Goal: Information Seeking & Learning: Learn about a topic

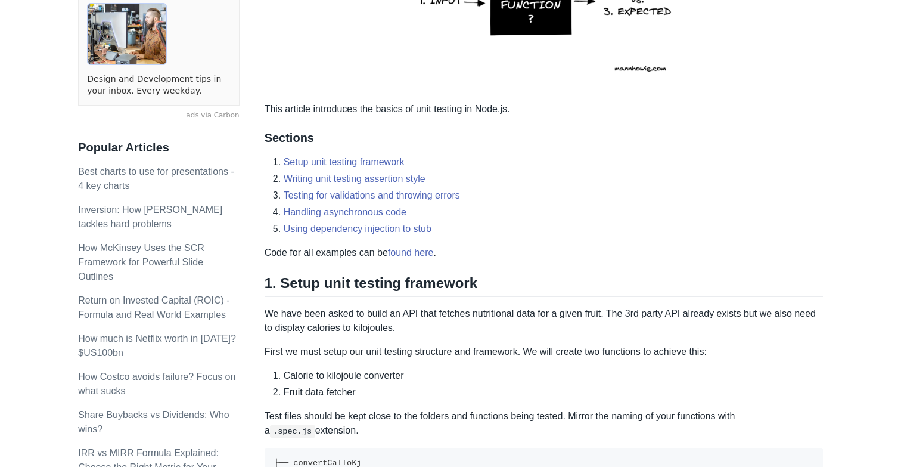
scroll to position [318, 0]
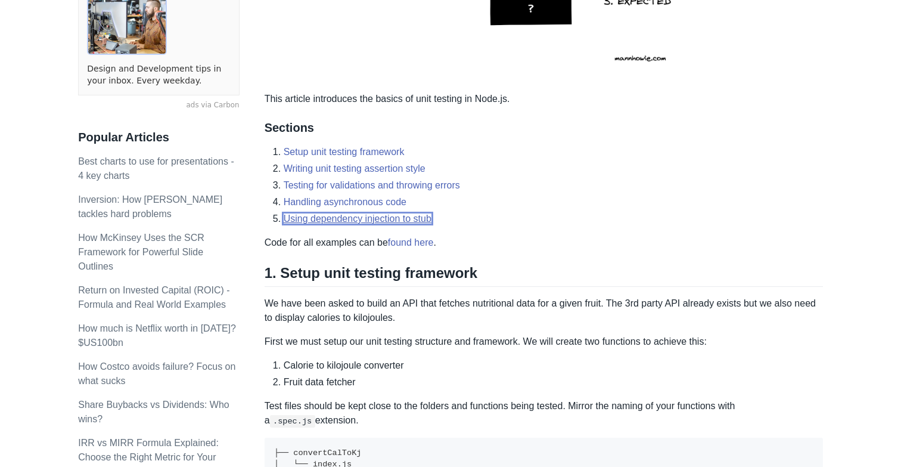
click at [344, 213] on link "Using dependency injection to stub" at bounding box center [358, 218] width 148 height 10
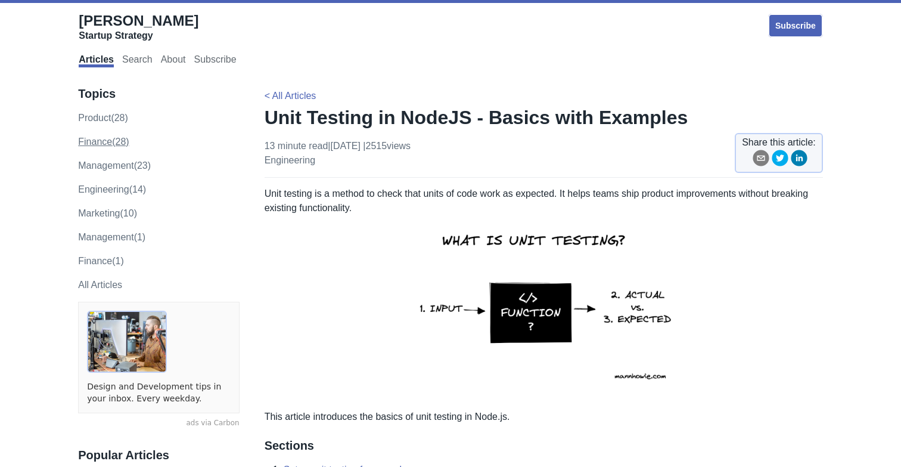
click at [102, 139] on link "finance (28)" at bounding box center [103, 141] width 51 height 10
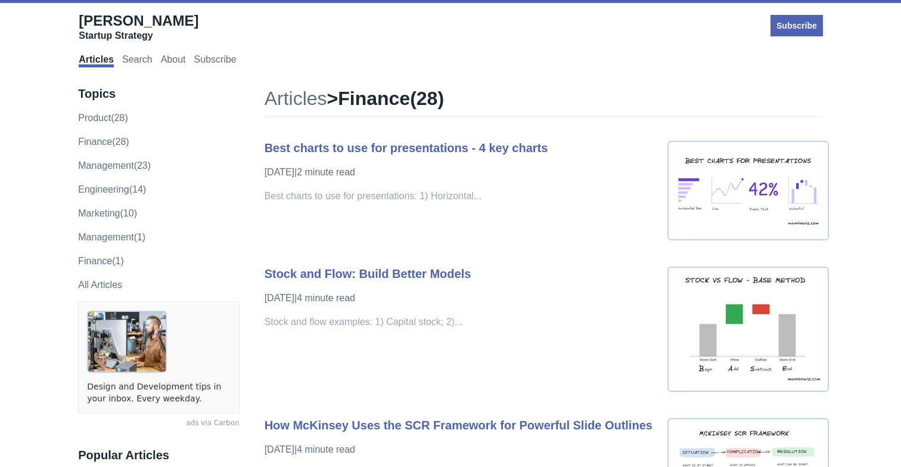
click at [115, 179] on div "product (28) finance (28) management (23) engineering (14) marketing (10) Manag…" at bounding box center [158, 189] width 161 height 157
click at [117, 170] on link "management (23)" at bounding box center [114, 165] width 73 height 10
